Goal: Find contact information: Find contact information

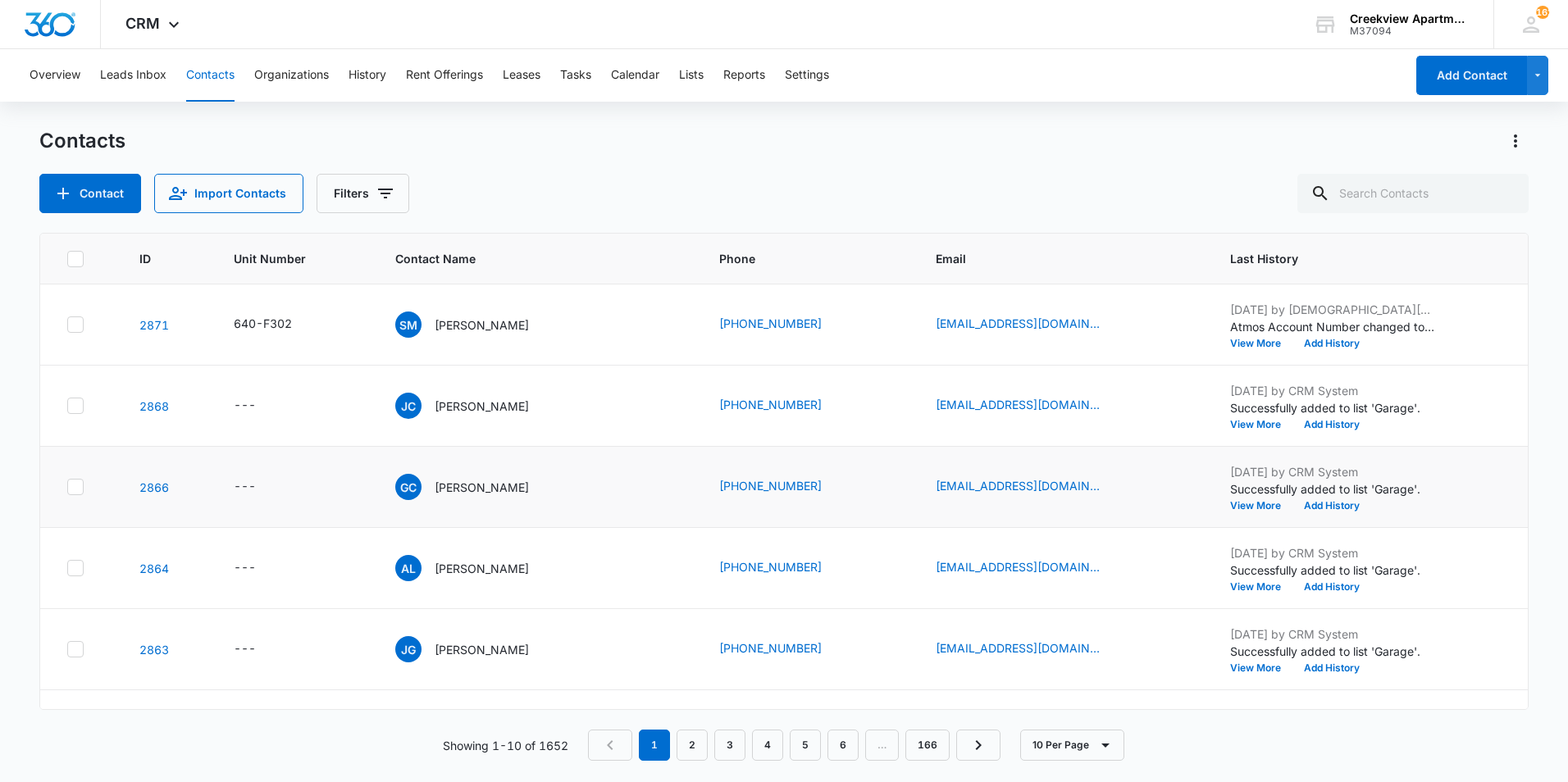
drag, startPoint x: 1111, startPoint y: 163, endPoint x: 1079, endPoint y: 454, distance: 292.8
click at [1101, 190] on div "Contacts Contact Import Contacts Filters" at bounding box center [783, 171] width 1489 height 85
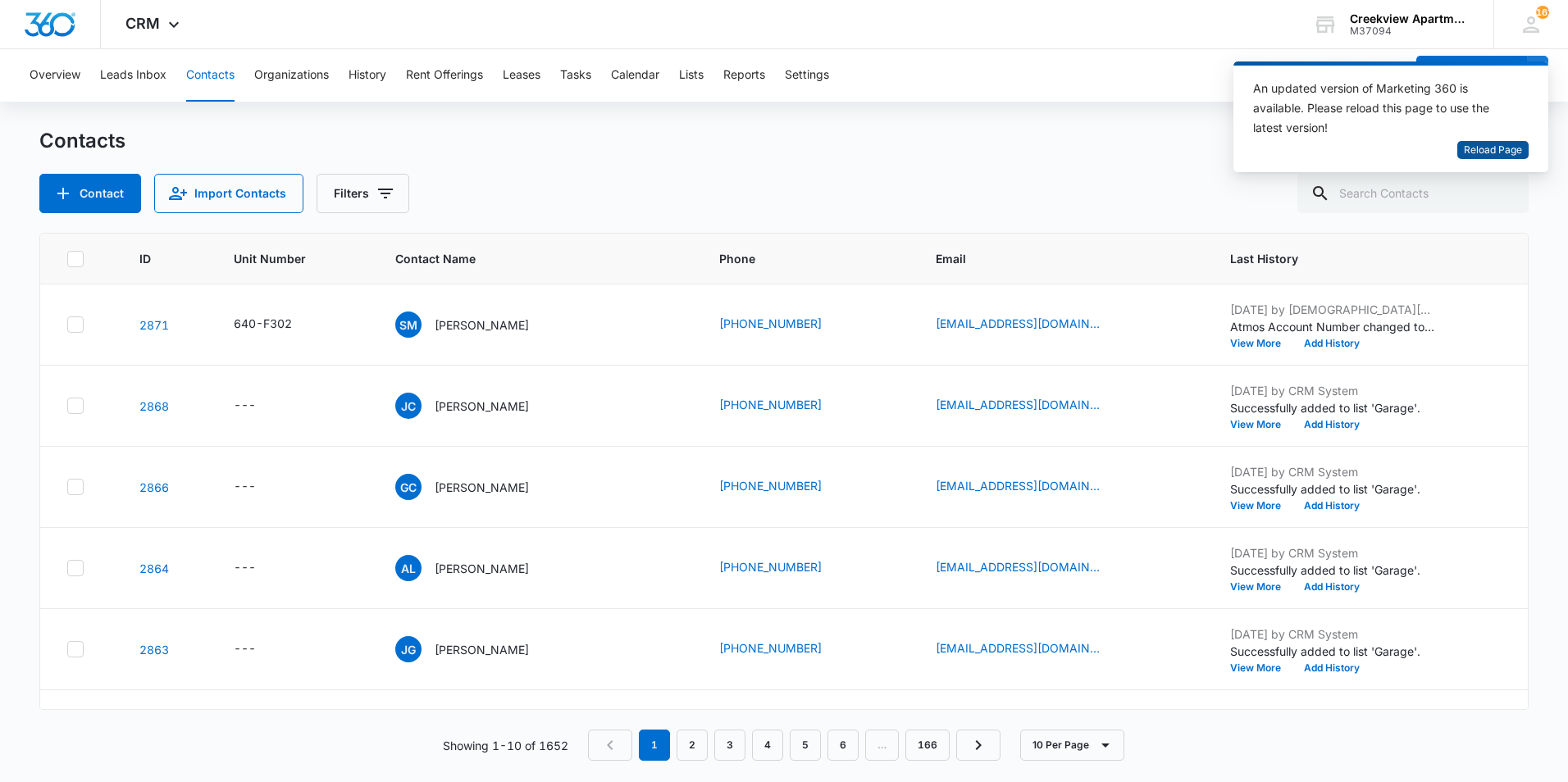
click at [1516, 147] on span "Reload Page" at bounding box center [1493, 150] width 58 height 15
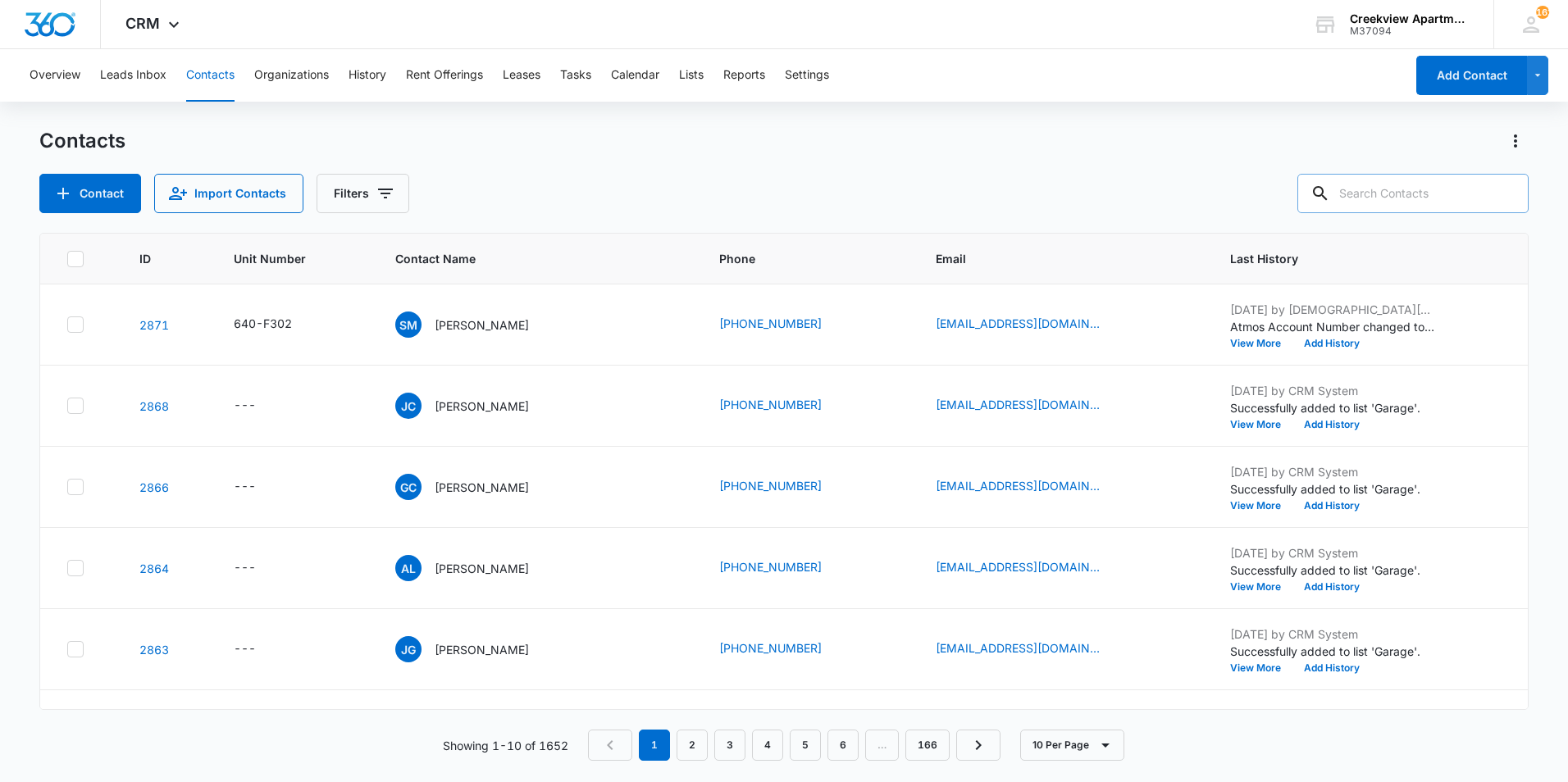
click at [1466, 207] on input "text" at bounding box center [1413, 193] width 232 height 39
type input "p206"
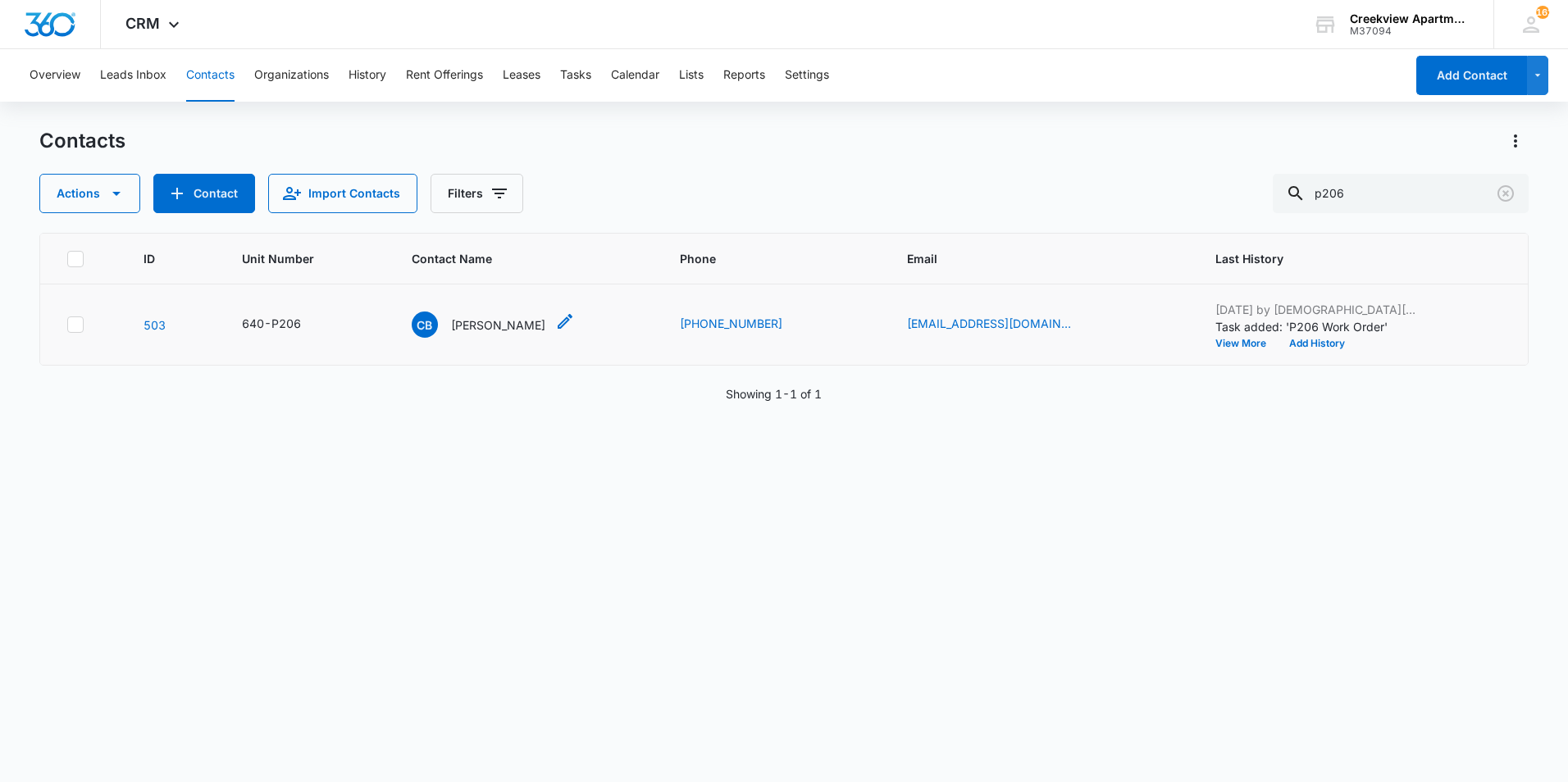
click at [489, 323] on p "[PERSON_NAME]" at bounding box center [499, 324] width 94 height 17
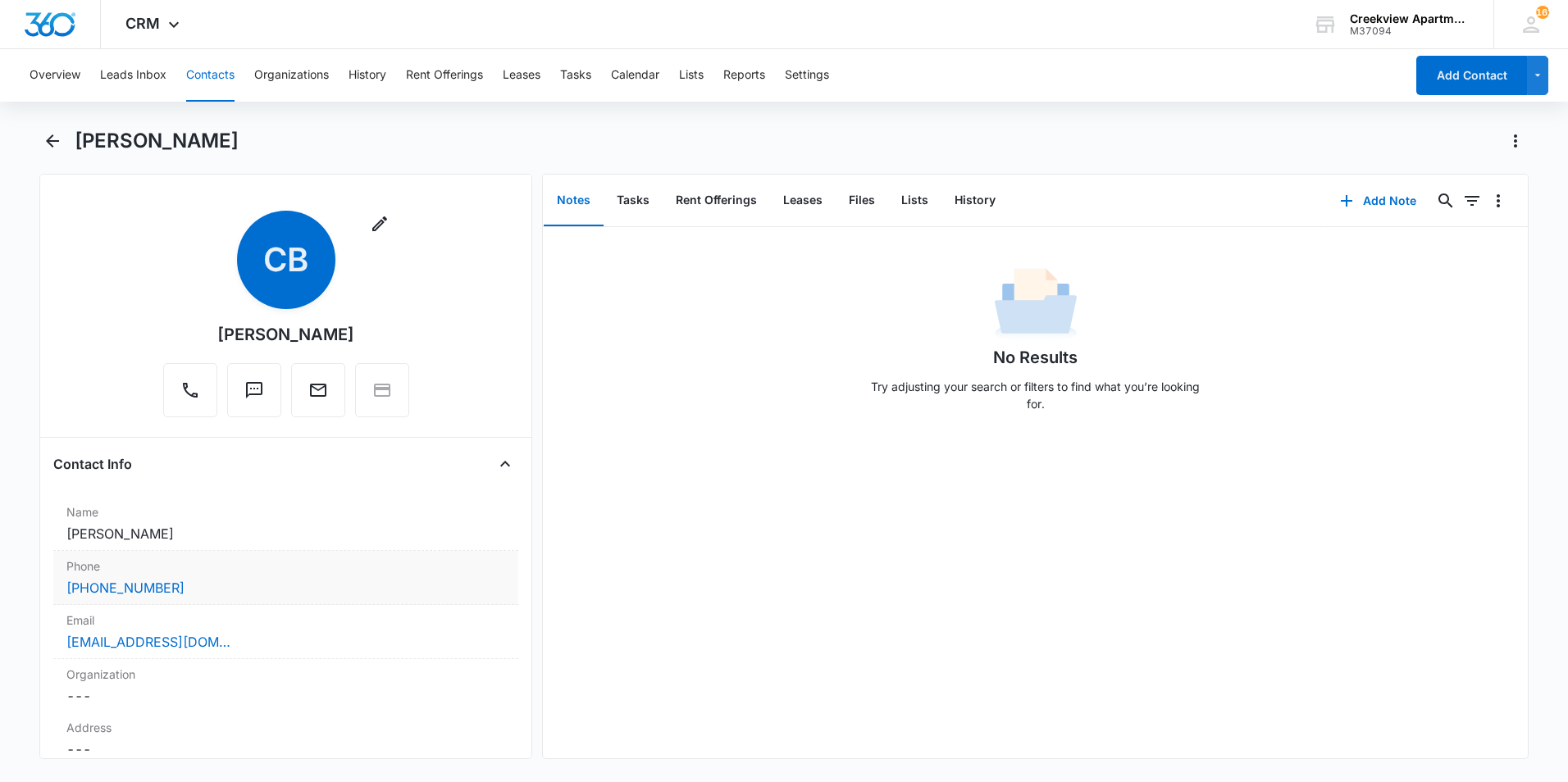
click at [210, 591] on div "[PHONE_NUMBER]" at bounding box center [285, 588] width 439 height 20
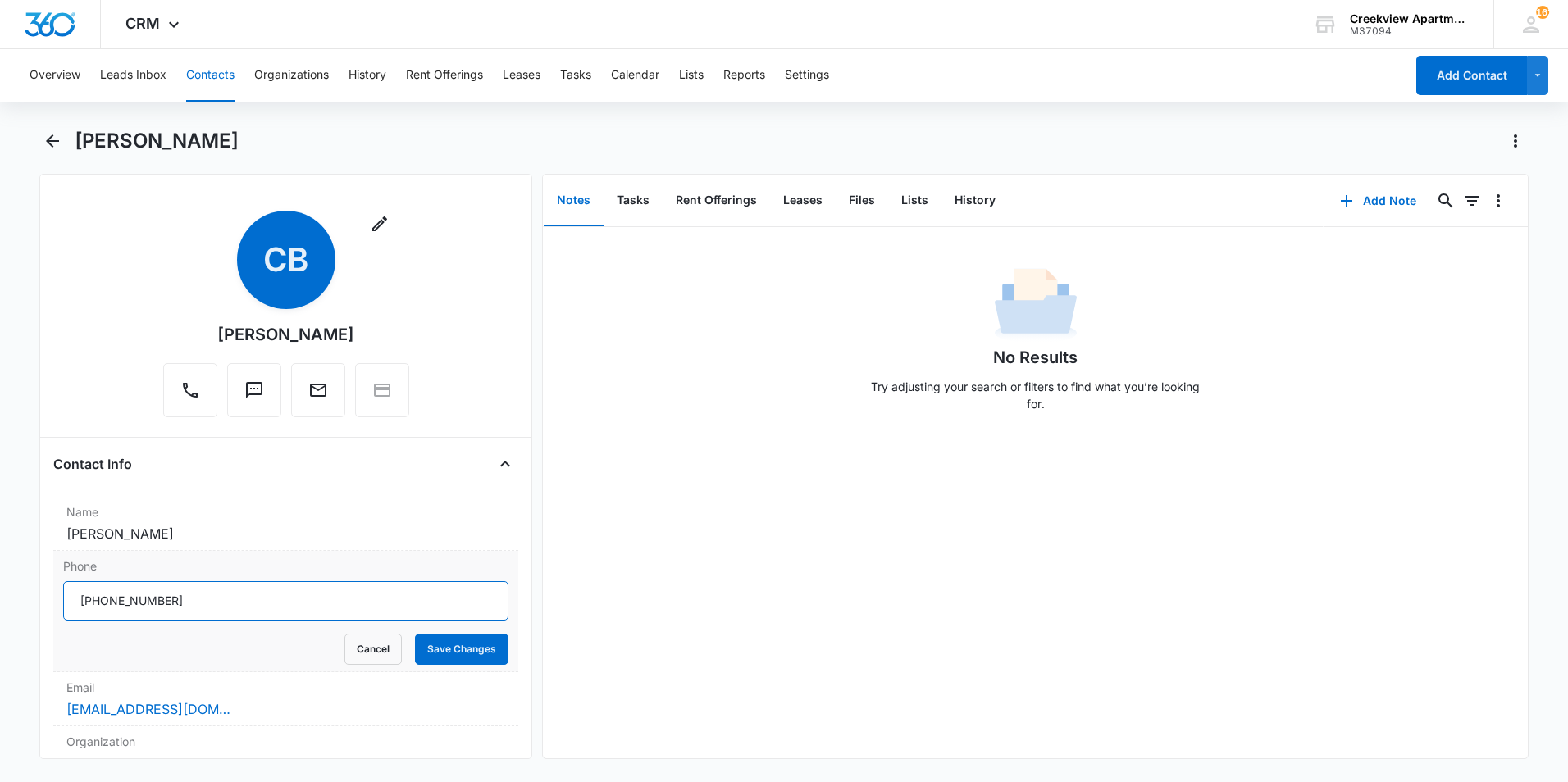
click at [212, 589] on input "Phone" at bounding box center [286, 600] width 445 height 39
click at [657, 456] on div "No Results Try adjusting your search or filters to find what you’re looking for." at bounding box center [1036, 492] width 985 height 531
click at [492, 454] on button "Close" at bounding box center [505, 464] width 26 height 26
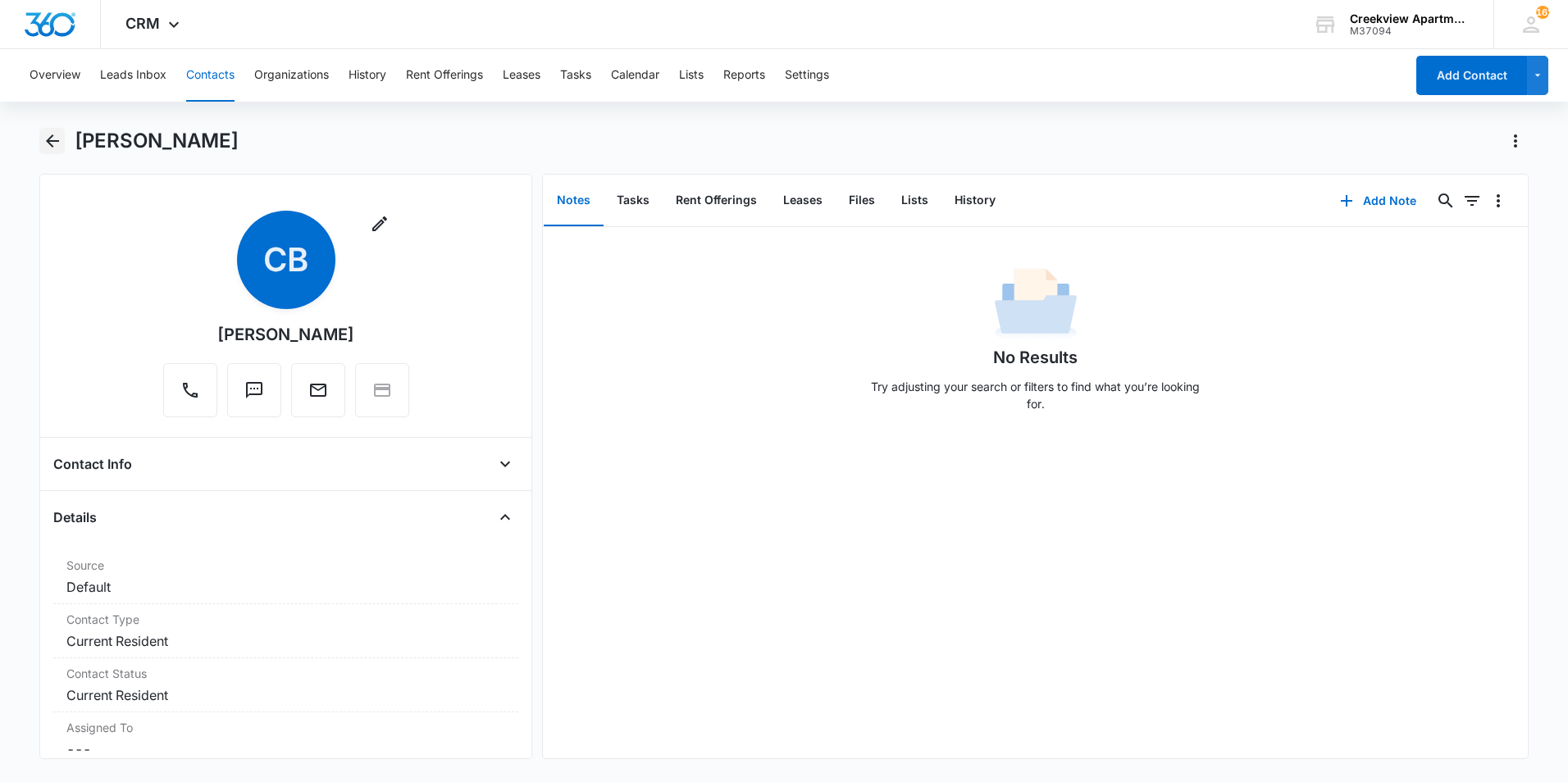
click at [56, 139] on icon "Back" at bounding box center [53, 141] width 20 height 20
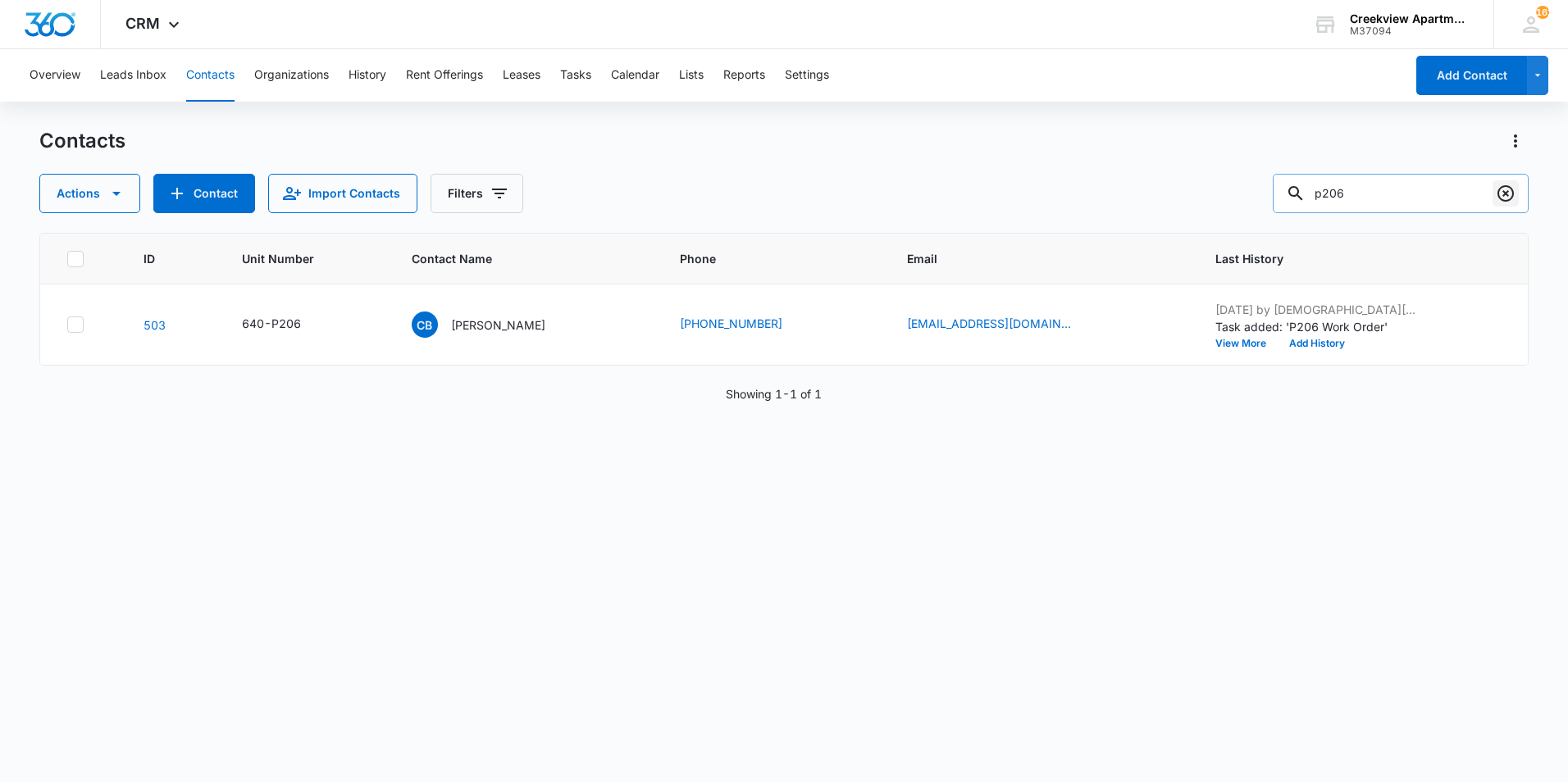
click at [1505, 198] on icon "Clear" at bounding box center [1506, 193] width 20 height 20
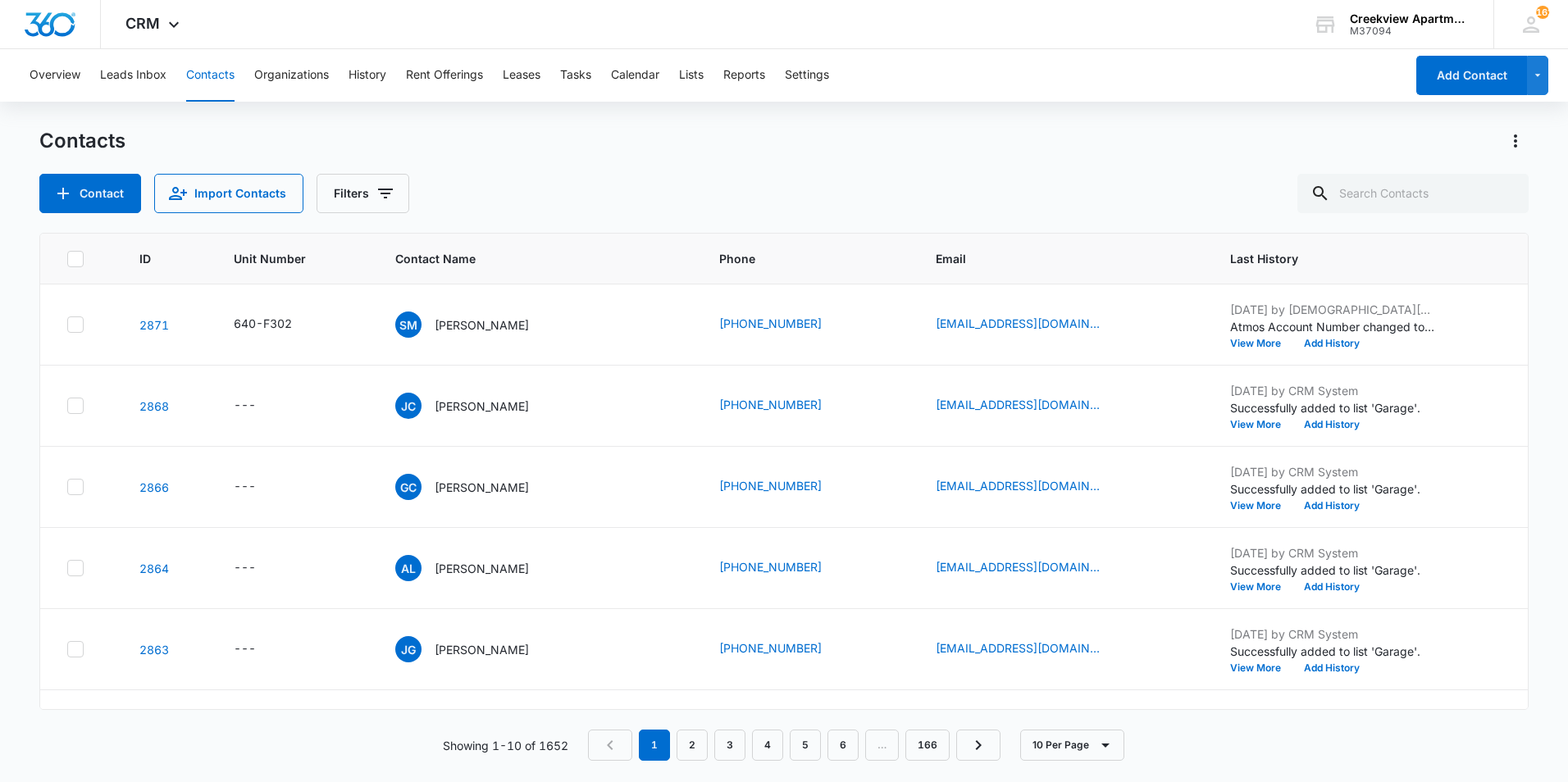
drag, startPoint x: 975, startPoint y: 143, endPoint x: 974, endPoint y: 156, distance: 13.0
click at [975, 144] on div "Contacts" at bounding box center [783, 141] width 1489 height 26
click at [870, 203] on div "Contact Import Contacts Filters" at bounding box center [783, 193] width 1489 height 39
